Goal: Task Accomplishment & Management: Manage account settings

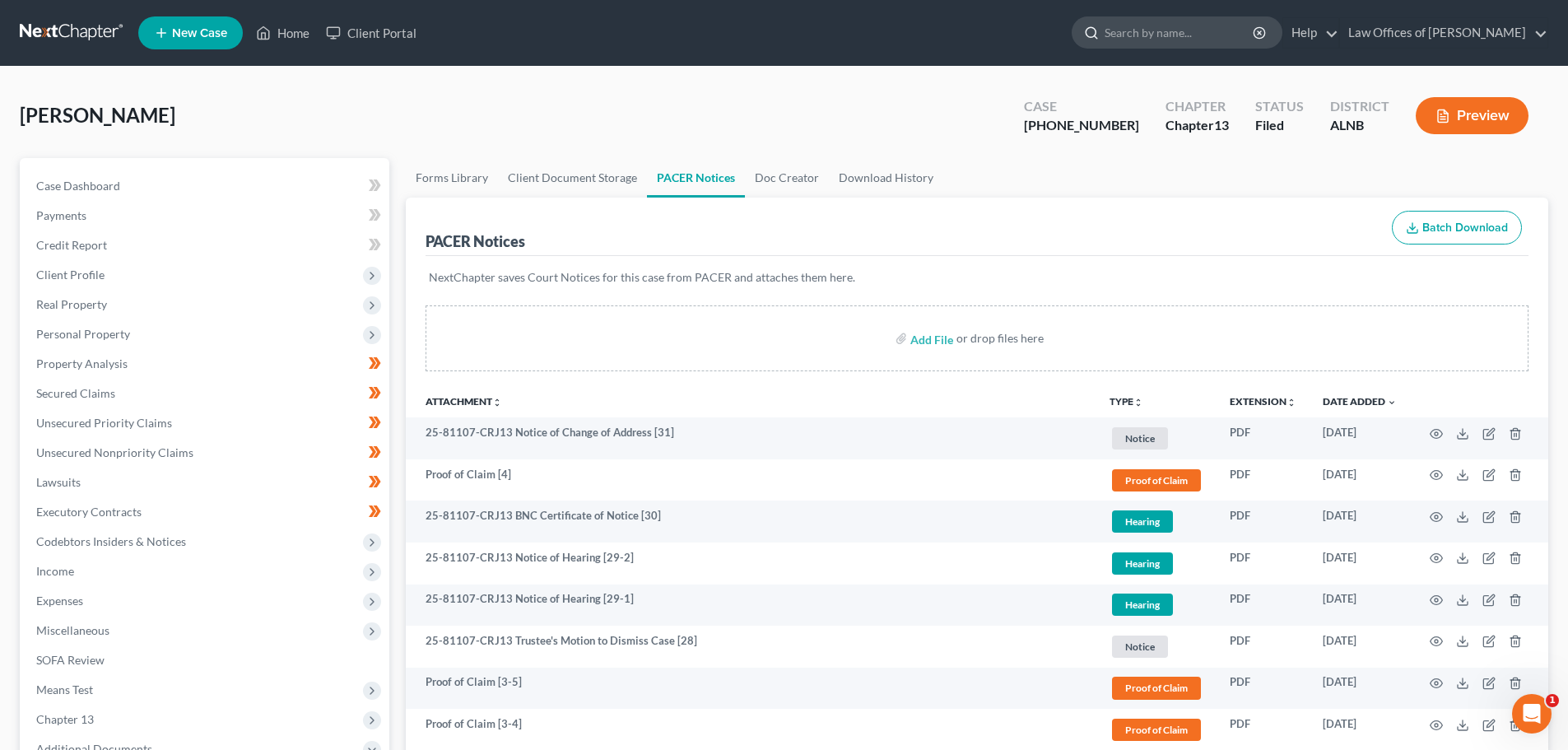
click at [1206, 36] on input "search" at bounding box center [1179, 32] width 151 height 30
type input "[PERSON_NAME]"
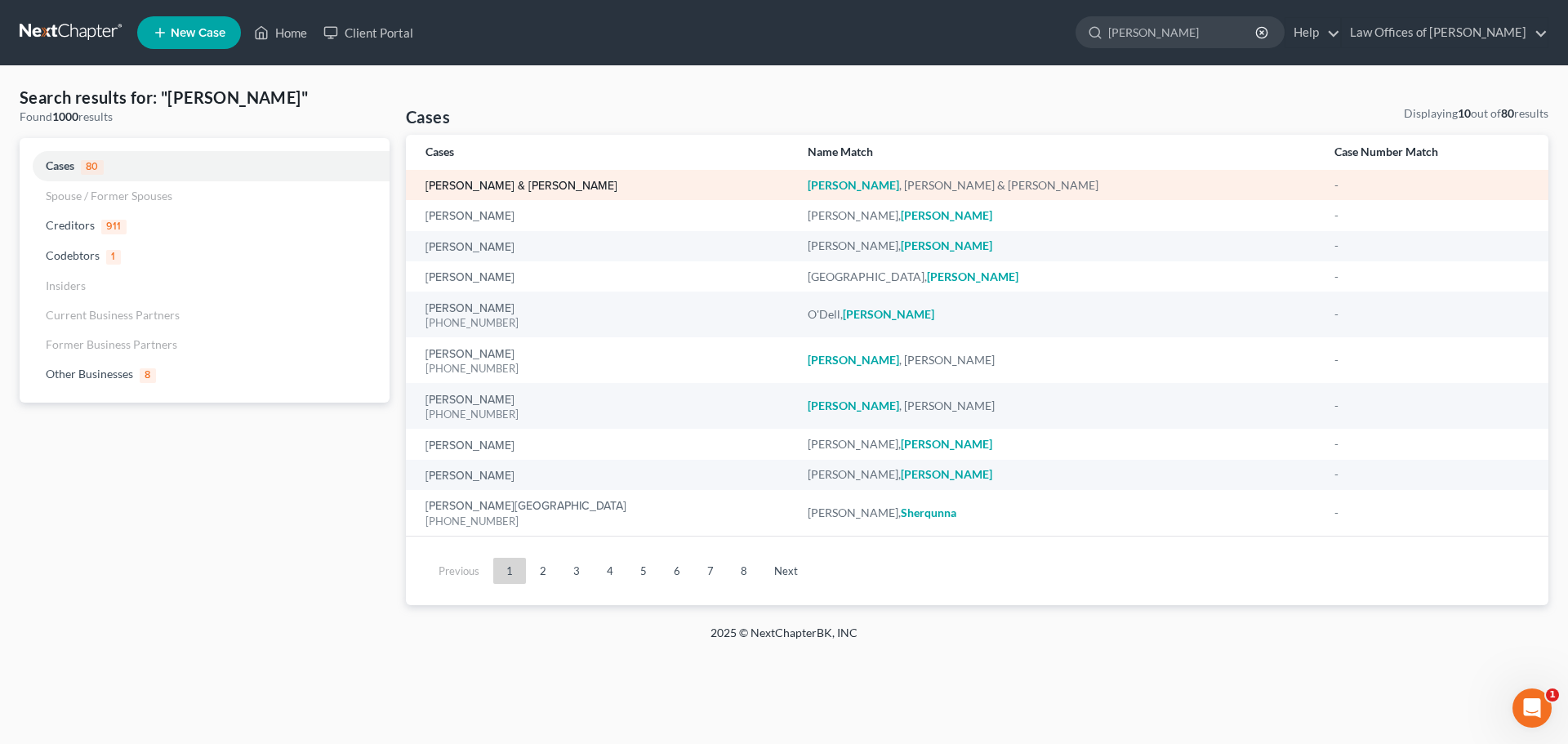
click at [515, 186] on link "[PERSON_NAME] & [PERSON_NAME]" at bounding box center [521, 186] width 192 height 12
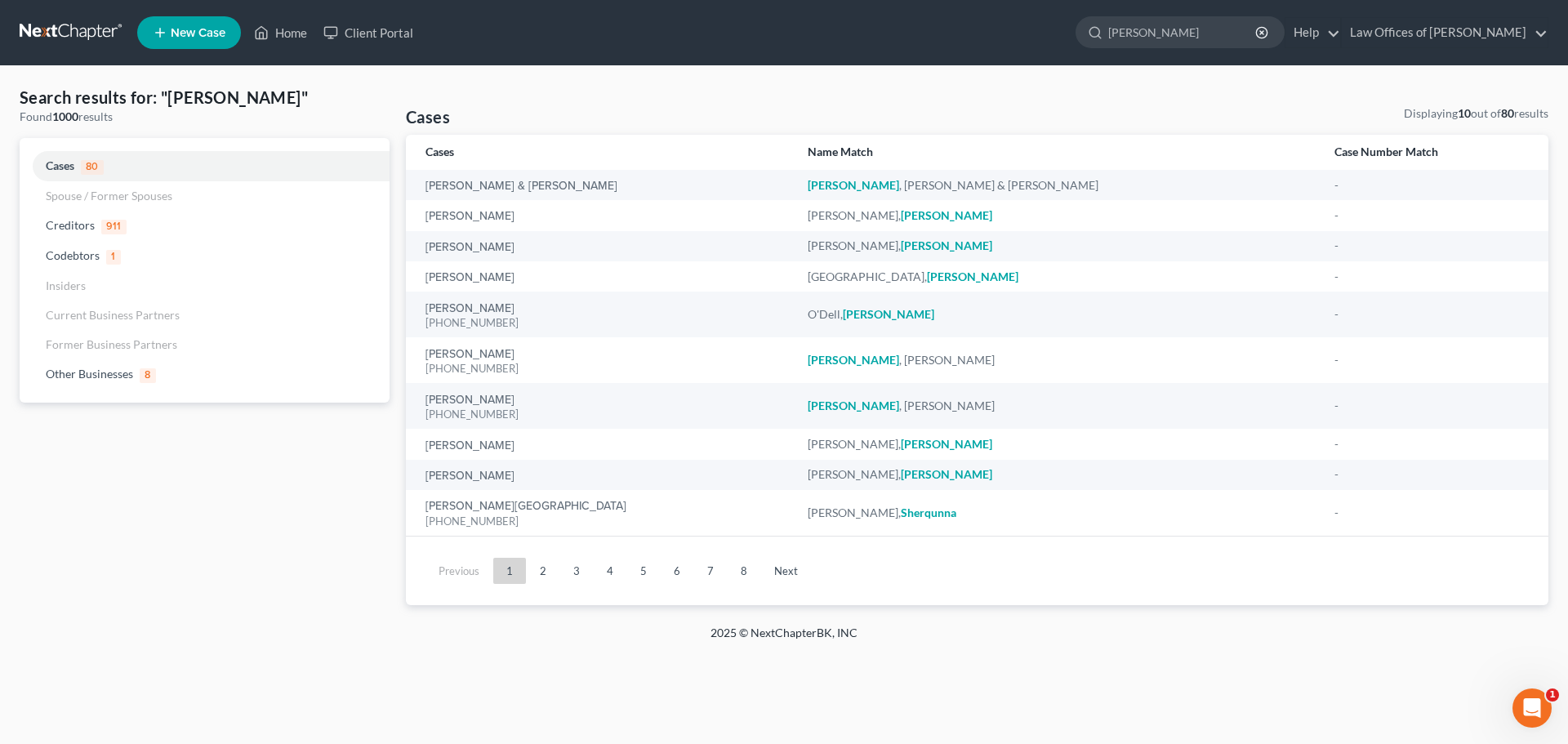
select select "4"
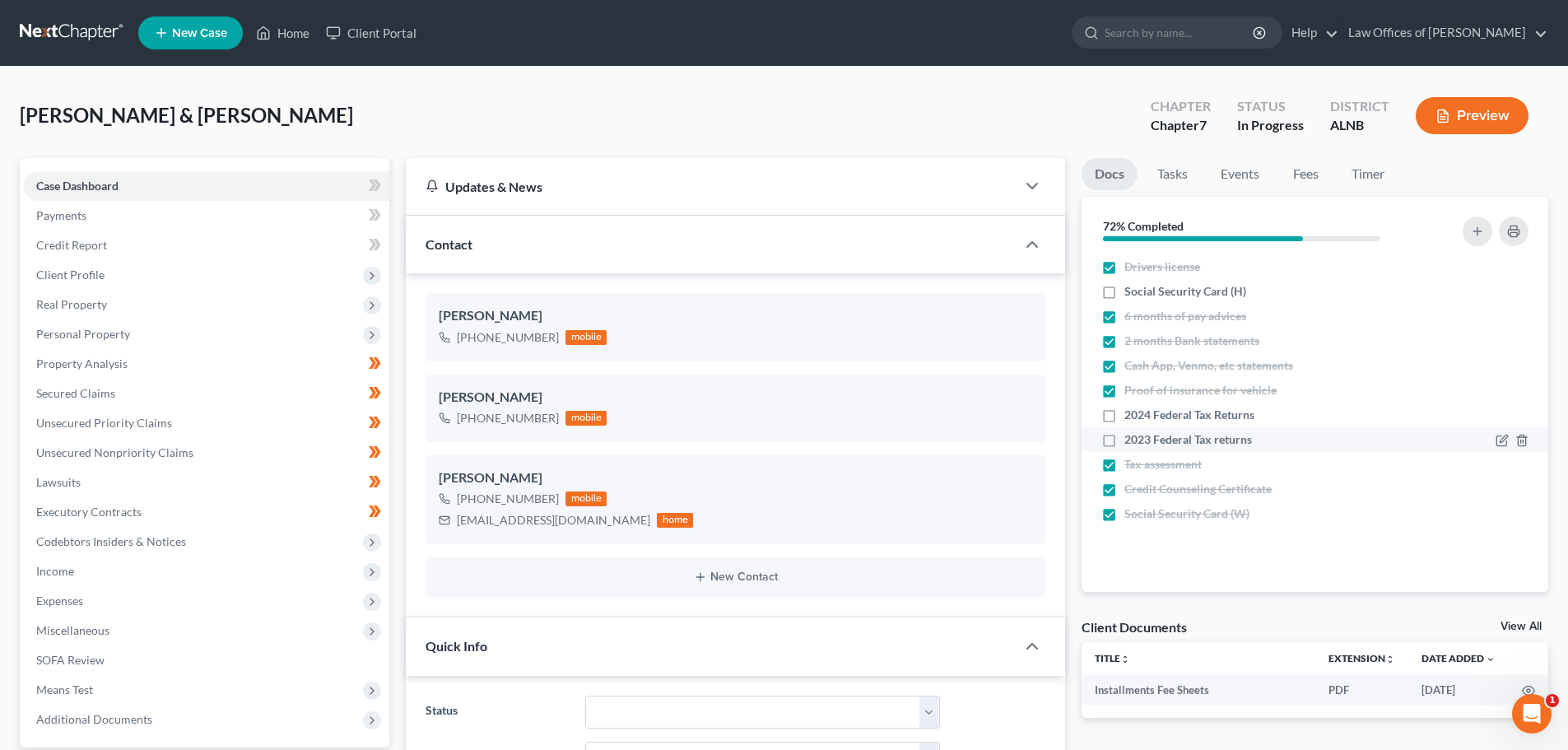
drag, startPoint x: 1110, startPoint y: 416, endPoint x: 1103, endPoint y: 442, distance: 26.9
click at [1124, 416] on label "2024 Federal Tax Returns" at bounding box center [1189, 415] width 130 height 16
click at [1131, 416] on input "2024 Federal Tax Returns" at bounding box center [1136, 412] width 11 height 11
checkbox input "true"
click at [1124, 439] on label "2023 Federal Tax returns" at bounding box center [1188, 440] width 128 height 16
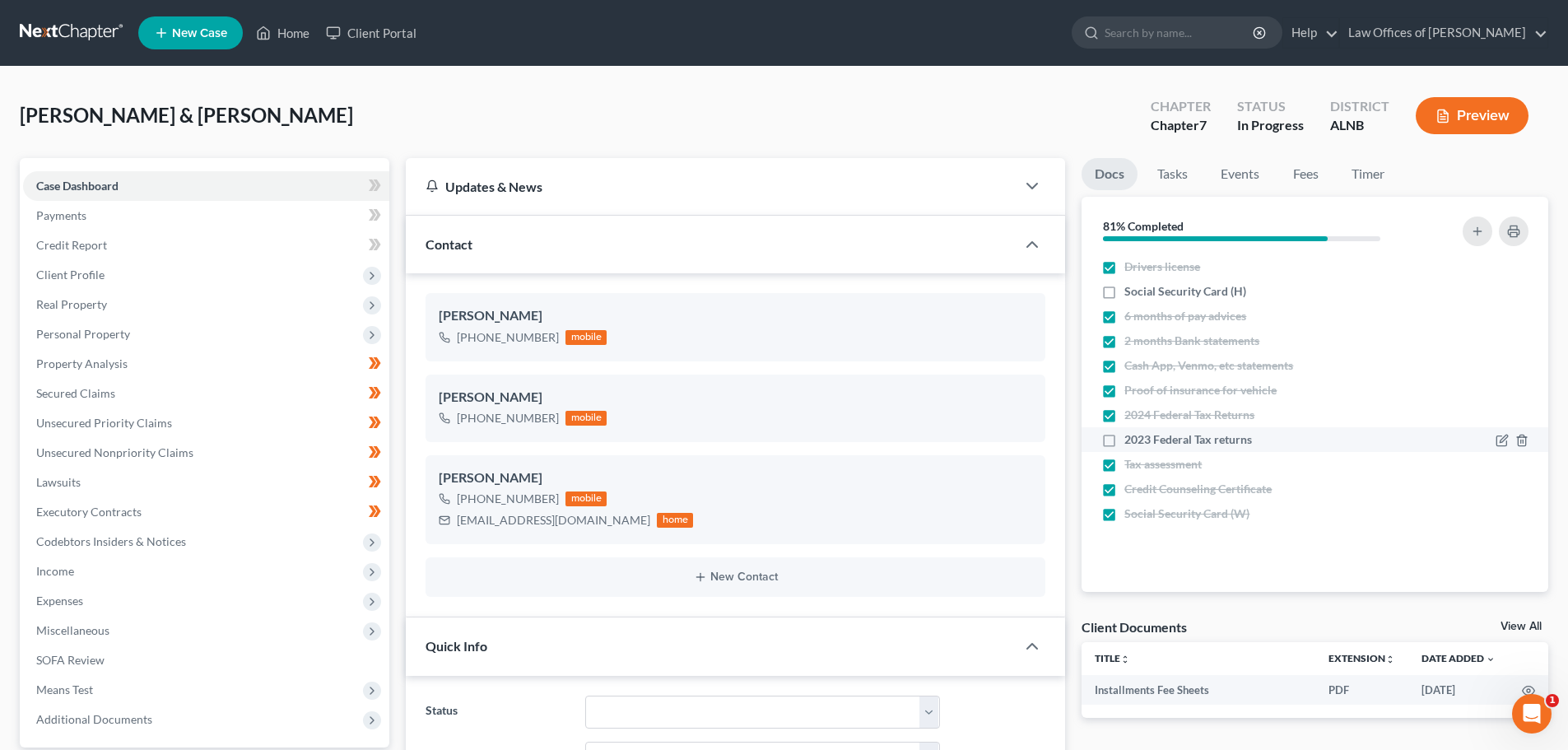
click at [1131, 439] on input "2023 Federal Tax returns" at bounding box center [1136, 437] width 11 height 11
checkbox input "true"
click at [1124, 316] on label "6 months of pay advices" at bounding box center [1185, 316] width 121 height 16
click at [1131, 316] on input "6 months of pay advices" at bounding box center [1136, 313] width 11 height 11
checkbox input "false"
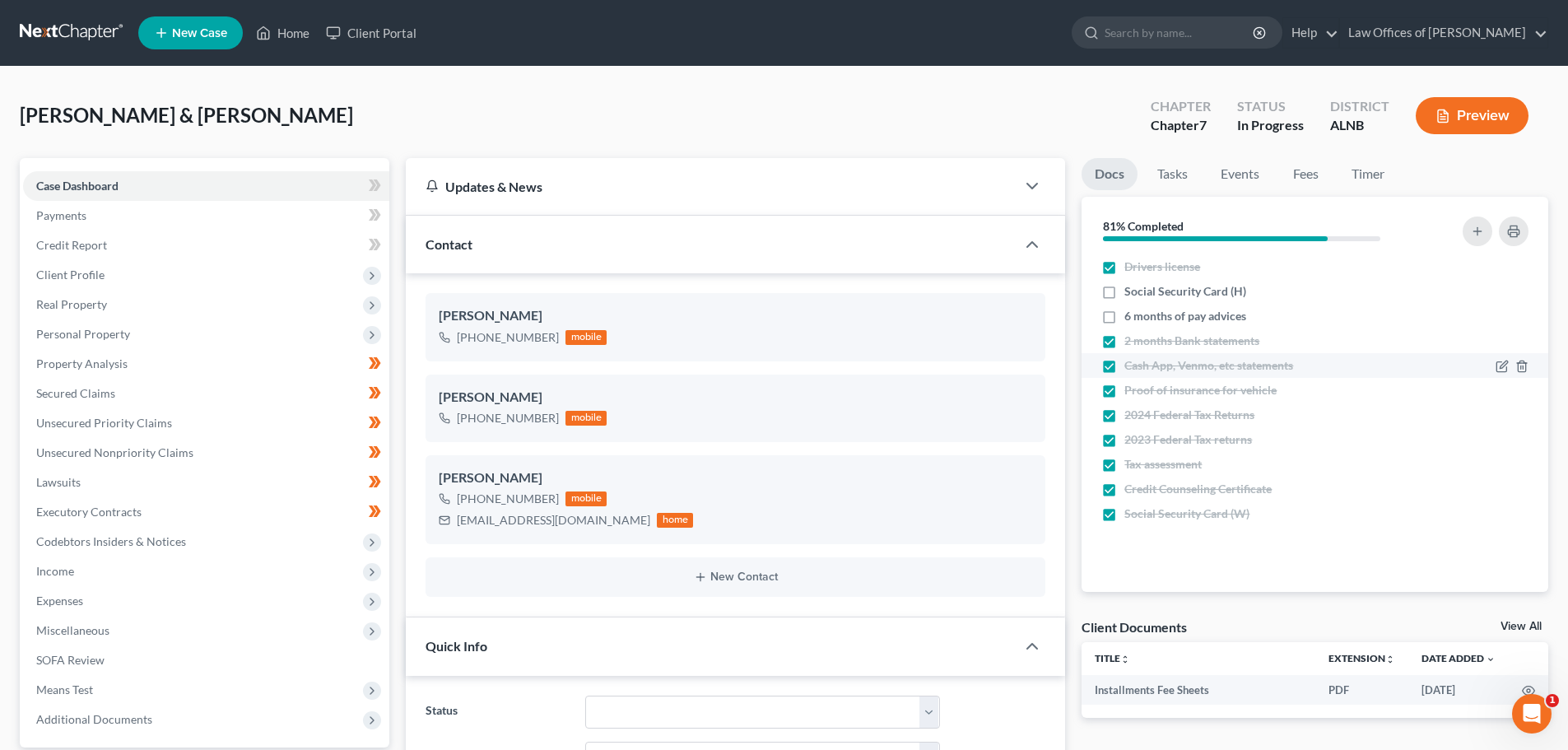
drag, startPoint x: 1112, startPoint y: 341, endPoint x: 1110, endPoint y: 360, distance: 19.1
click at [1124, 341] on label "2 months Bank statements" at bounding box center [1192, 340] width 135 height 16
click at [1131, 341] on input "2 months Bank statements" at bounding box center [1136, 338] width 11 height 11
checkbox input "false"
click at [1124, 368] on label "Cash App, Venmo, etc statements" at bounding box center [1208, 365] width 169 height 16
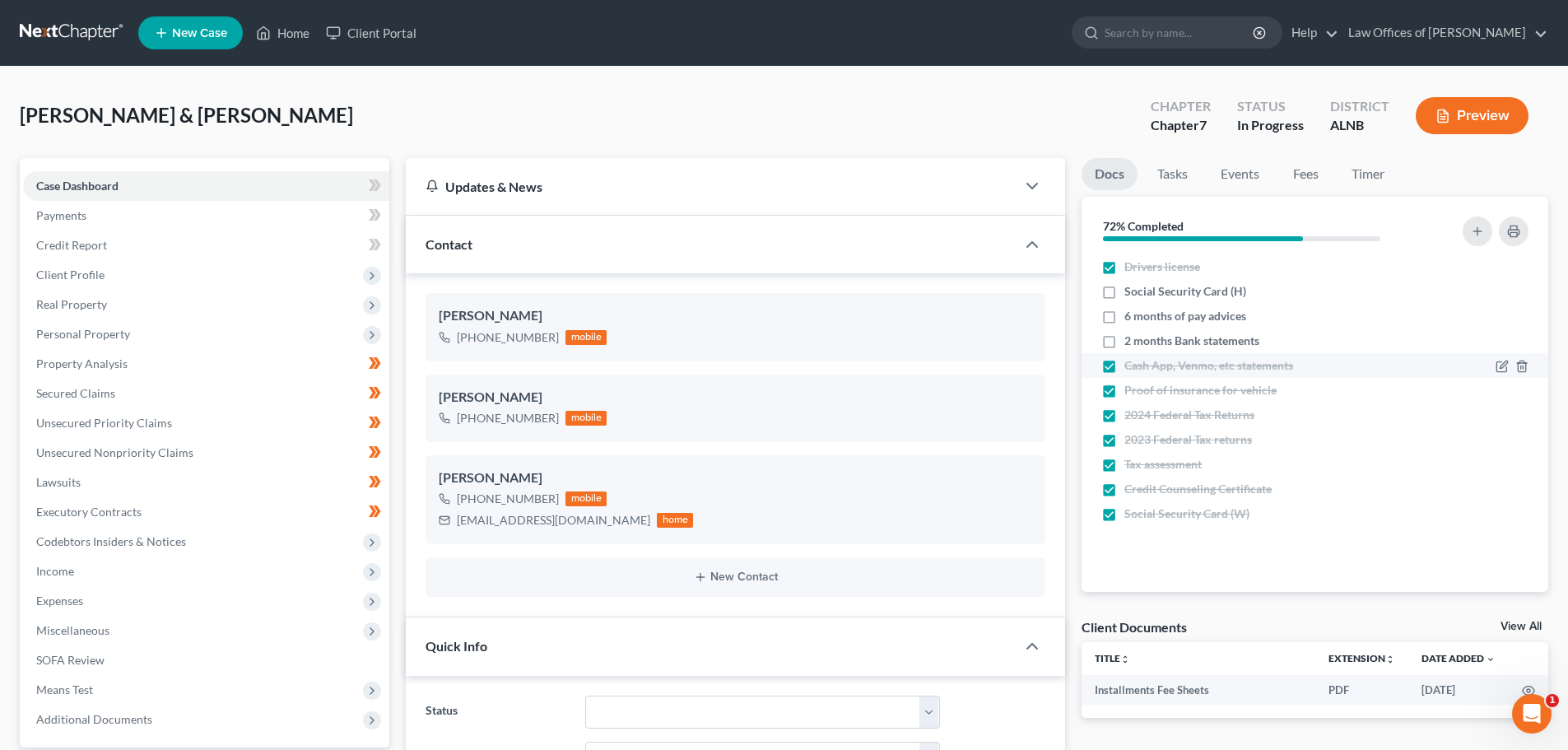
click at [1131, 368] on input "Cash App, Venmo, etc statements" at bounding box center [1136, 362] width 11 height 11
checkbox input "false"
click at [81, 455] on span "Unsecured Nonpriority Claims" at bounding box center [115, 452] width 157 height 14
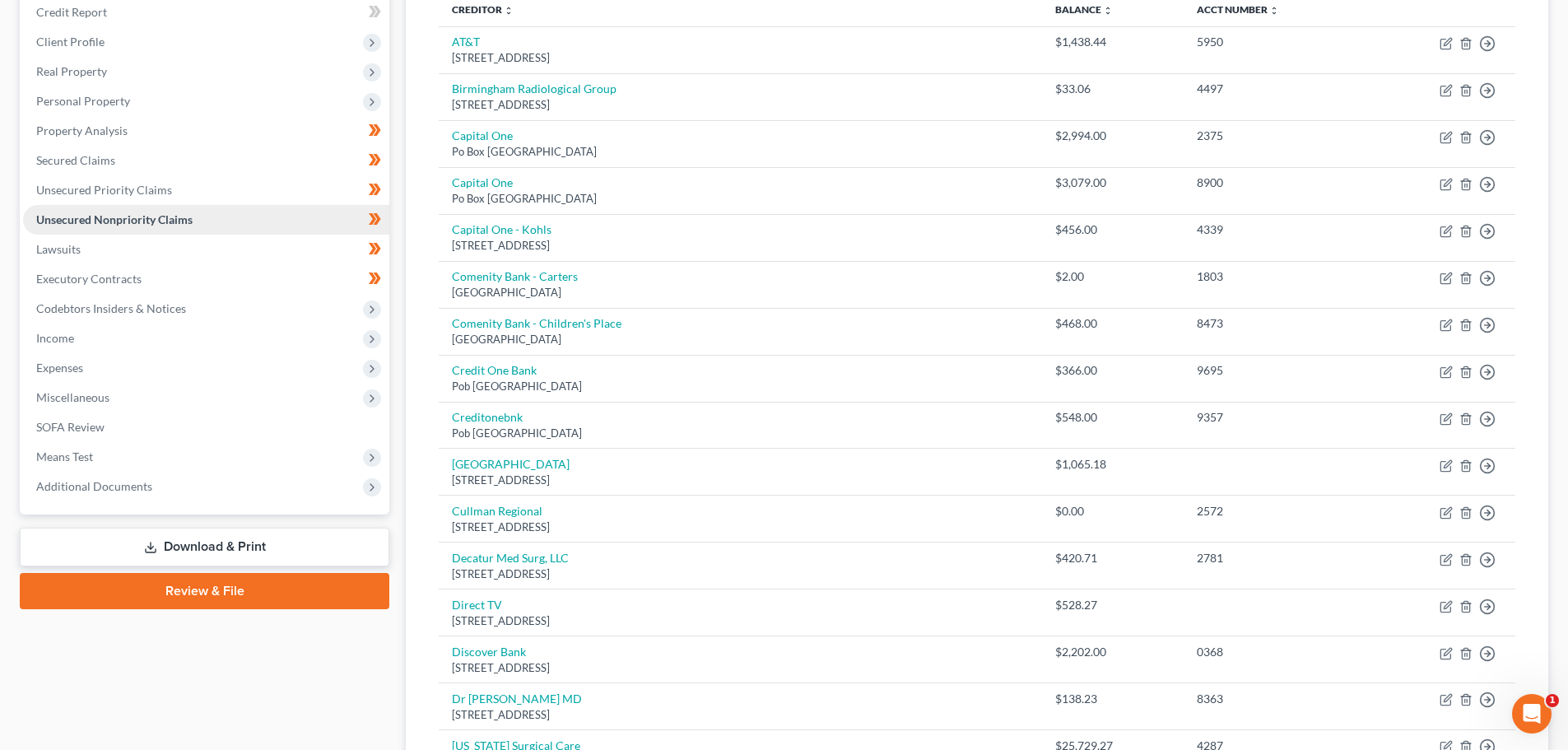
scroll to position [166, 0]
